Goal: Information Seeking & Learning: Learn about a topic

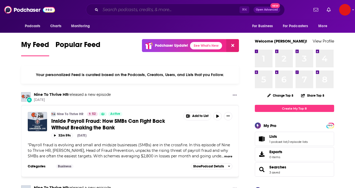
click at [145, 8] on input "Search podcasts, credits, & more..." at bounding box center [169, 10] width 139 height 8
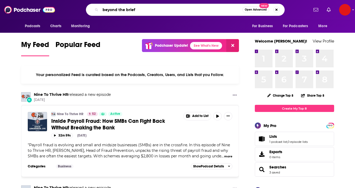
type input "beyond the brief"
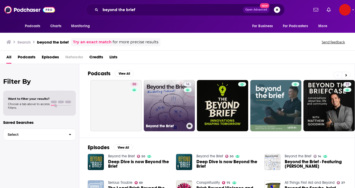
click at [160, 102] on link "14 Beyond the Brief" at bounding box center [169, 105] width 51 height 51
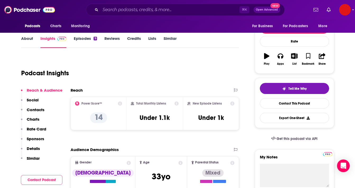
scroll to position [67, 0]
